Goal: Task Accomplishment & Management: Manage account settings

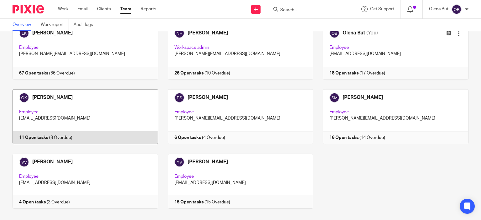
scroll to position [53, 0]
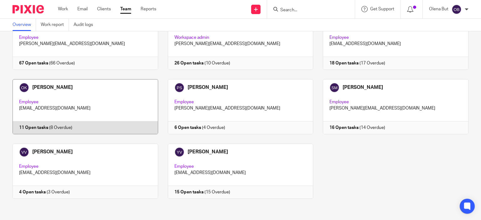
click at [94, 98] on link at bounding box center [80, 106] width 155 height 55
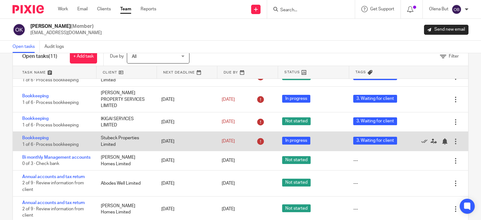
scroll to position [33, 0]
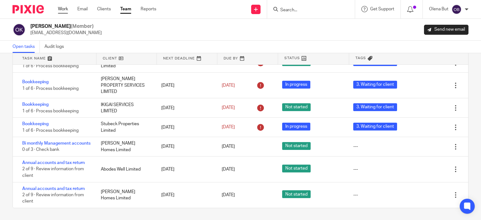
click at [64, 7] on link "Work" at bounding box center [63, 9] width 10 height 6
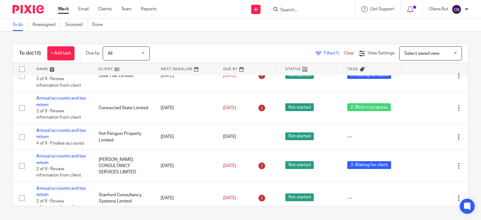
scroll to position [302, 0]
